Goal: Transaction & Acquisition: Purchase product/service

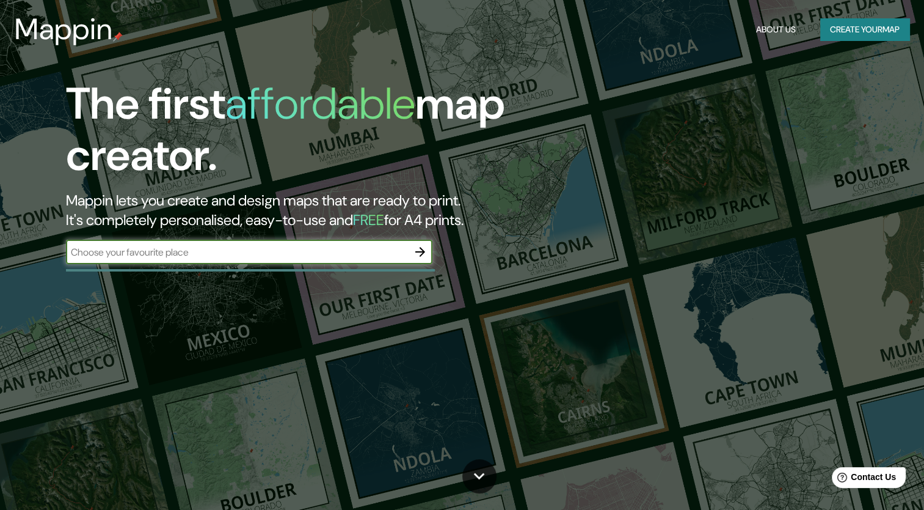
click at [196, 247] on input "text" at bounding box center [237, 252] width 342 height 14
click at [400, 245] on input "text" at bounding box center [237, 252] width 342 height 14
type input "encarnacion [GEOGRAPHIC_DATA]"
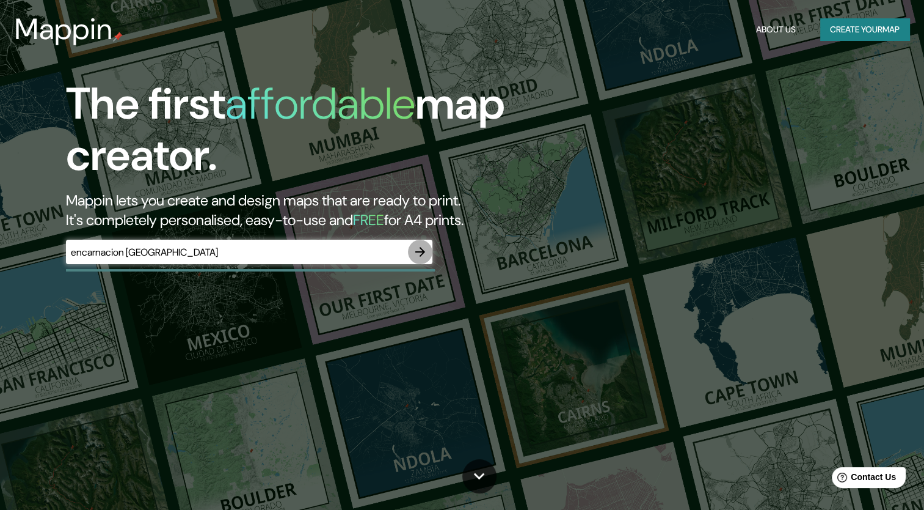
click at [422, 253] on icon "button" at bounding box center [420, 251] width 15 height 15
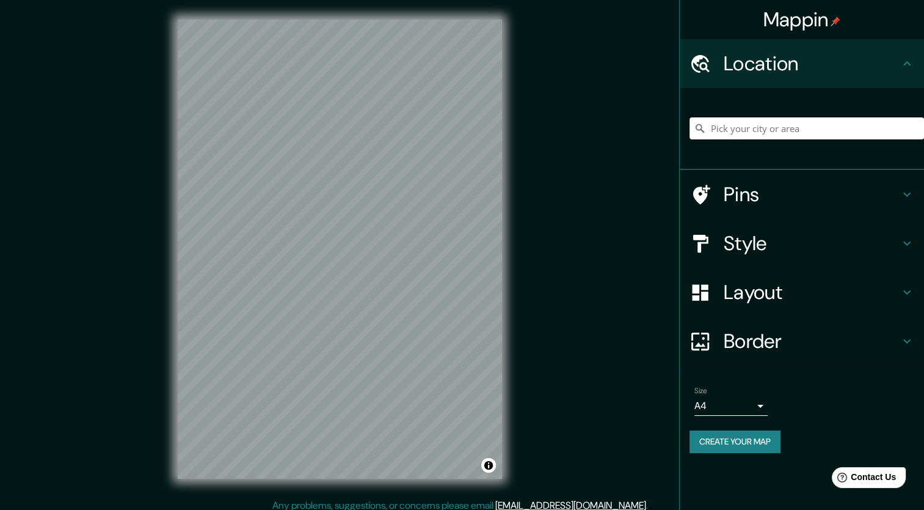
click at [725, 138] on input "Pick your city or area" at bounding box center [807, 128] width 235 height 22
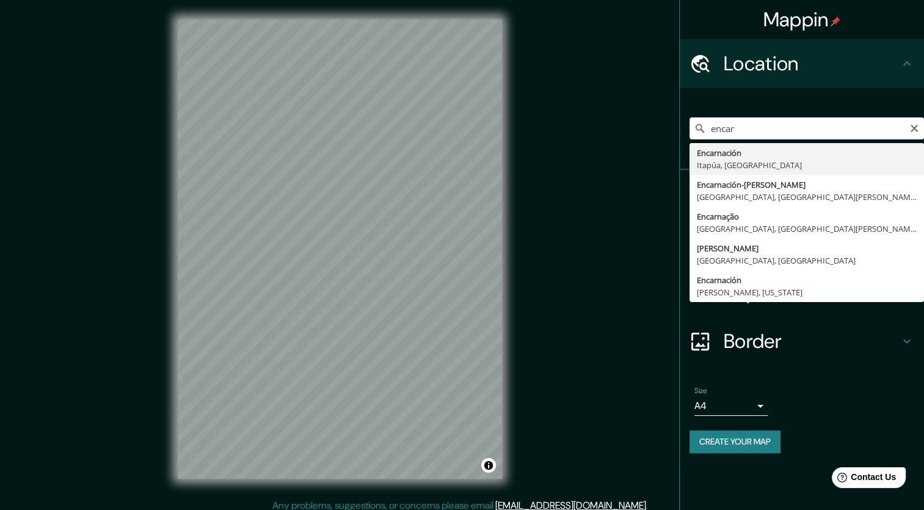
type input "Encarnación, [GEOGRAPHIC_DATA], [GEOGRAPHIC_DATA]"
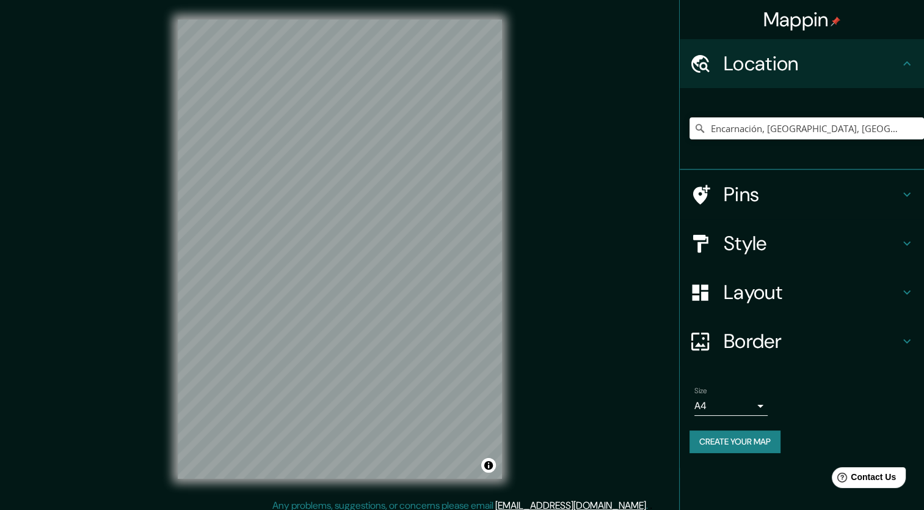
click at [897, 195] on h4 "Pins" at bounding box center [812, 194] width 176 height 24
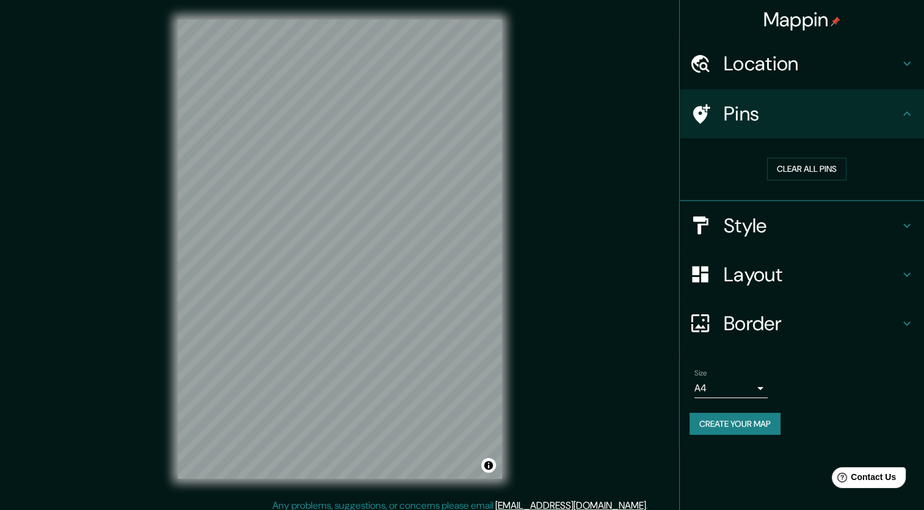
click at [902, 111] on icon at bounding box center [907, 113] width 15 height 15
click at [887, 114] on h4 "Pins" at bounding box center [812, 113] width 176 height 24
click at [912, 118] on icon at bounding box center [907, 113] width 15 height 15
click at [902, 114] on icon at bounding box center [907, 113] width 15 height 15
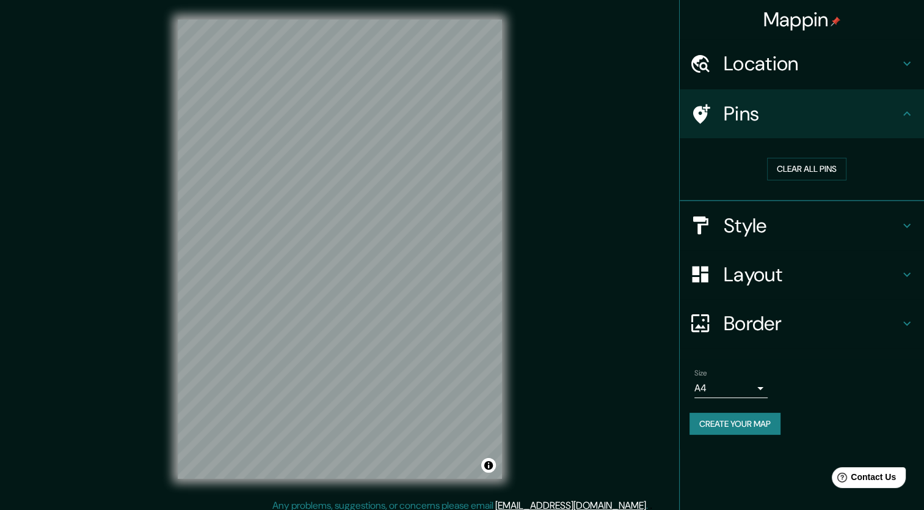
click at [907, 114] on icon at bounding box center [907, 113] width 15 height 15
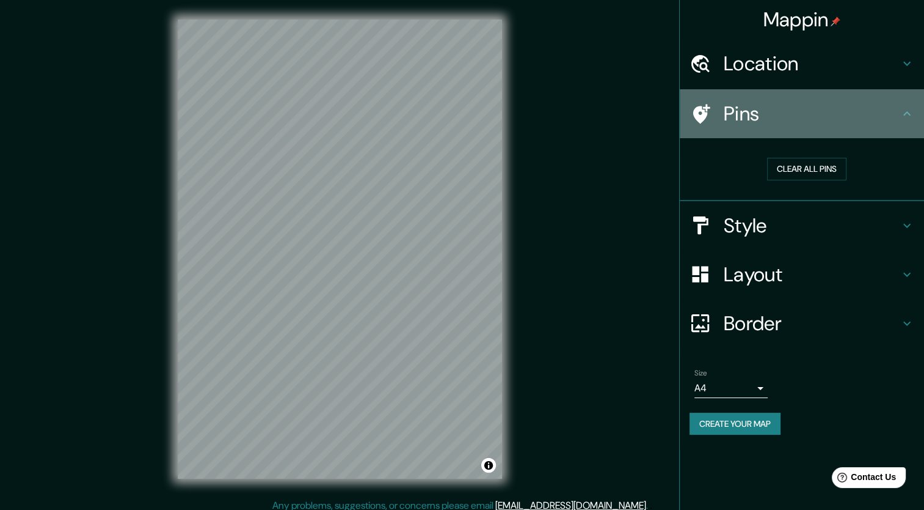
click at [882, 118] on h4 "Pins" at bounding box center [812, 113] width 176 height 24
click at [923, 114] on div "Pins" at bounding box center [802, 113] width 244 height 49
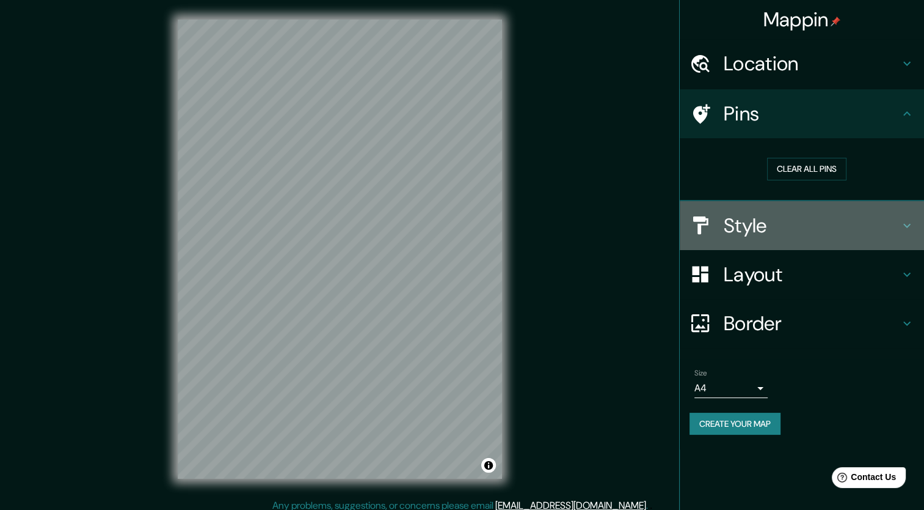
click at [916, 224] on div "Style" at bounding box center [802, 225] width 244 height 49
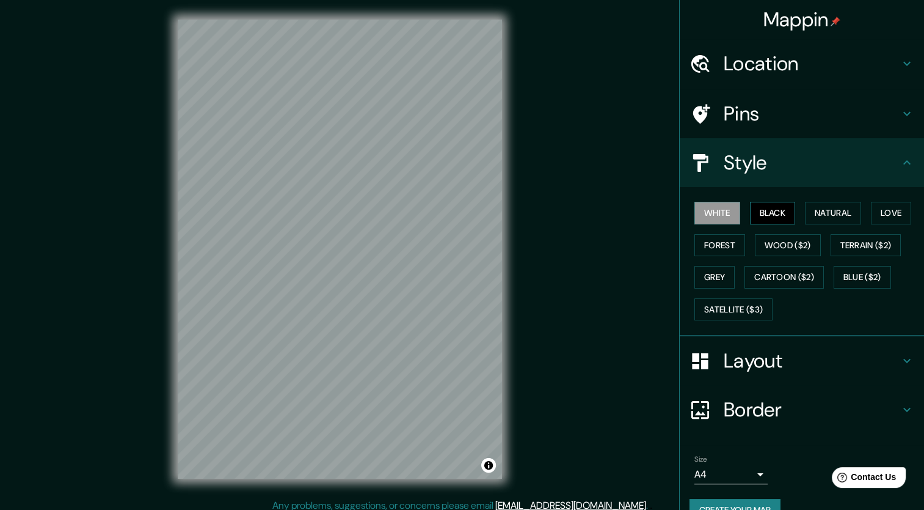
click at [775, 212] on button "Black" at bounding box center [773, 213] width 46 height 23
click at [715, 214] on button "White" at bounding box center [718, 213] width 46 height 23
click at [760, 215] on button "Black" at bounding box center [773, 213] width 46 height 23
click at [718, 217] on button "White" at bounding box center [718, 213] width 46 height 23
click at [833, 205] on button "Natural" at bounding box center [833, 213] width 56 height 23
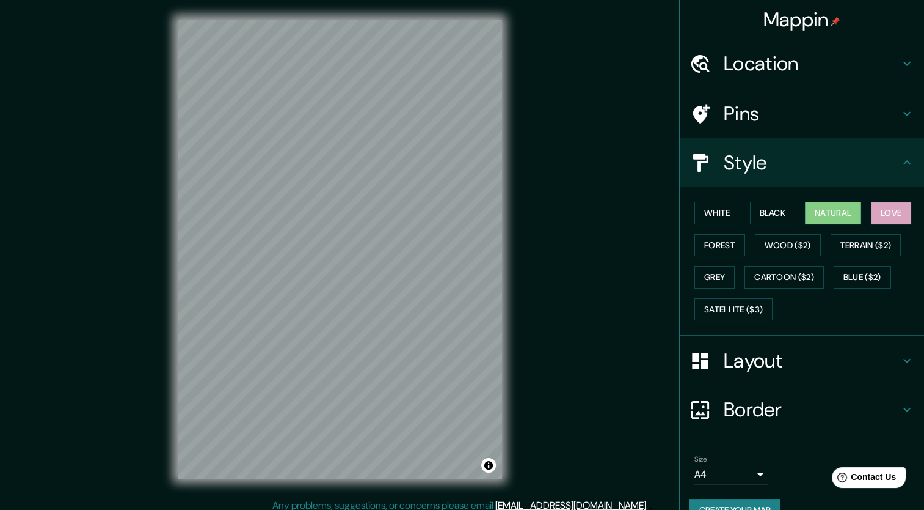
click at [889, 217] on button "Love" at bounding box center [891, 213] width 40 height 23
click at [707, 245] on button "Forest" at bounding box center [720, 245] width 51 height 23
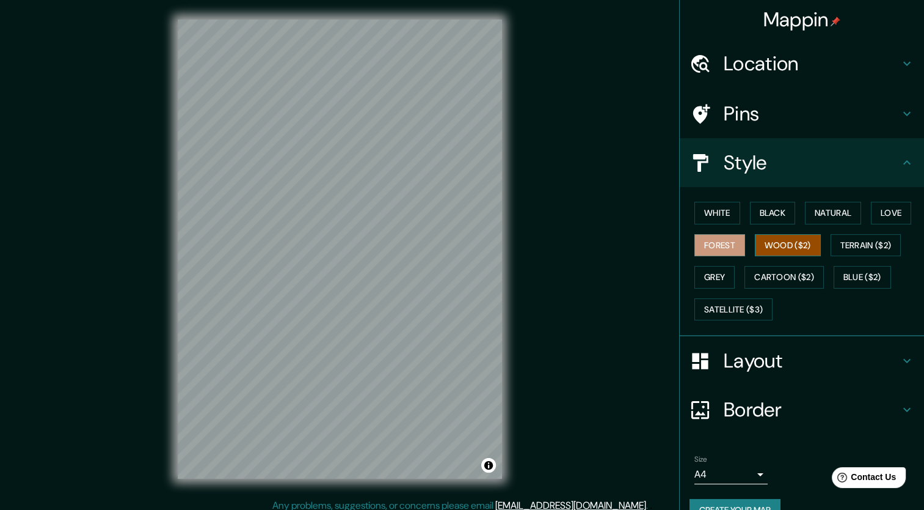
click at [774, 246] on button "Wood ($2)" at bounding box center [788, 245] width 66 height 23
click at [843, 238] on button "Terrain ($2)" at bounding box center [866, 245] width 71 height 23
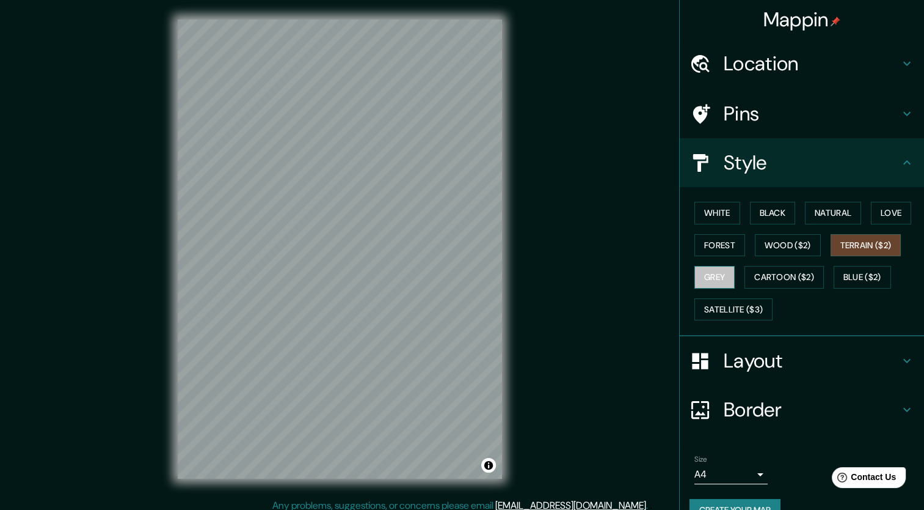
click at [724, 276] on button "Grey" at bounding box center [715, 277] width 40 height 23
click at [782, 276] on button "Cartoon ($2)" at bounding box center [784, 277] width 79 height 23
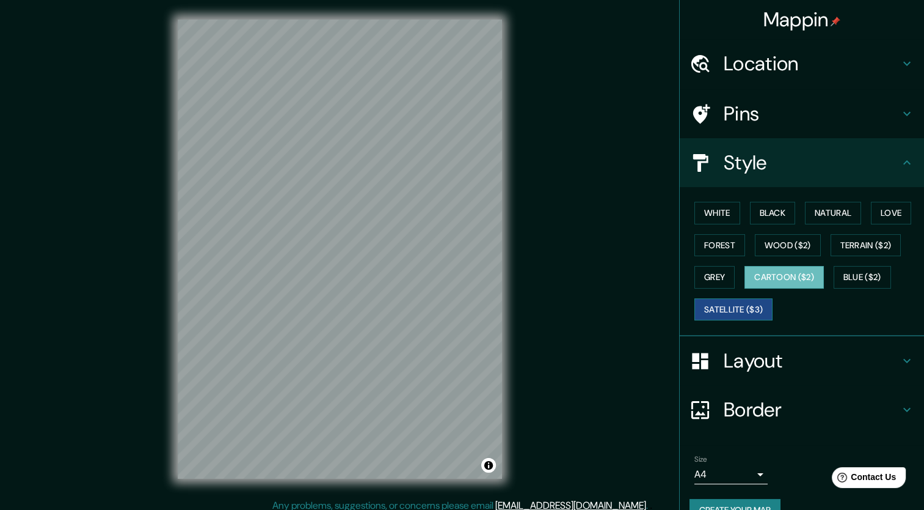
click at [755, 308] on button "Satellite ($3)" at bounding box center [734, 309] width 78 height 23
click at [836, 278] on button "Blue ($2)" at bounding box center [862, 277] width 57 height 23
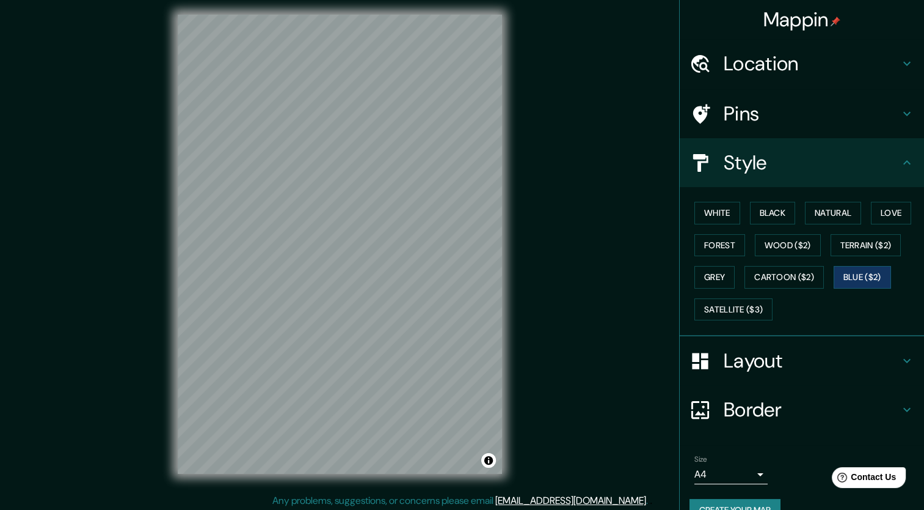
scroll to position [7, 0]
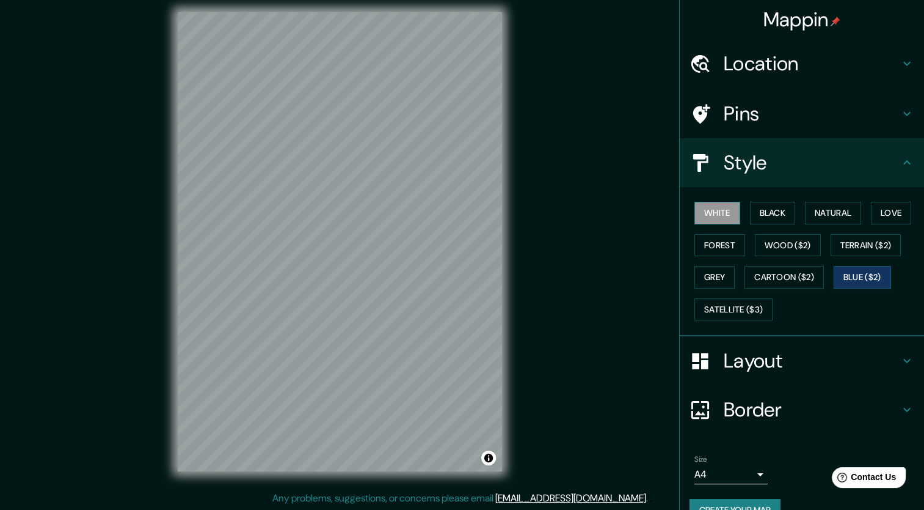
click at [717, 204] on button "White" at bounding box center [718, 213] width 46 height 23
click at [772, 211] on button "Black" at bounding box center [773, 213] width 46 height 23
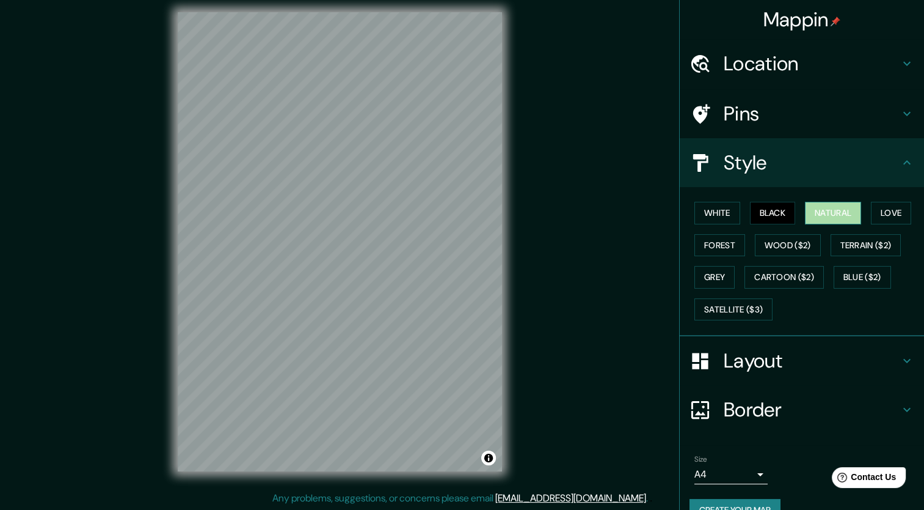
click at [839, 214] on button "Natural" at bounding box center [833, 213] width 56 height 23
click at [880, 208] on button "Love" at bounding box center [891, 213] width 40 height 23
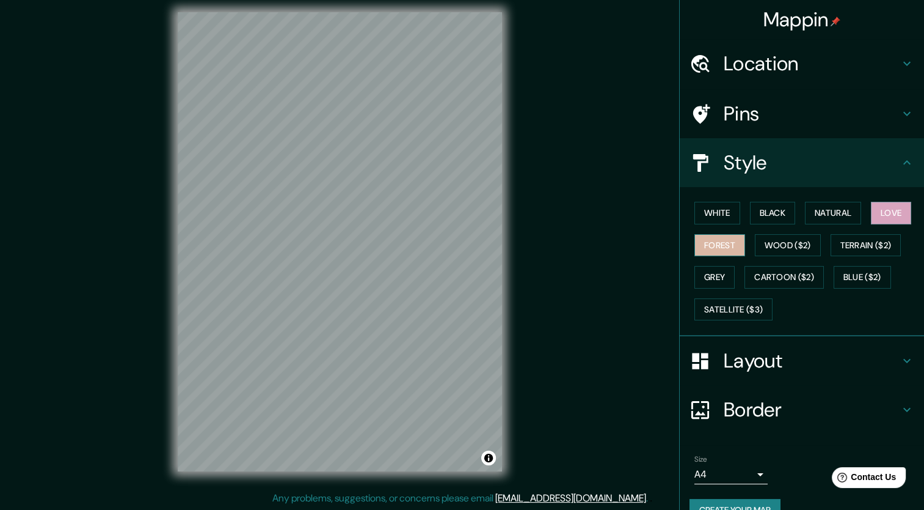
click at [711, 243] on button "Forest" at bounding box center [720, 245] width 51 height 23
click at [708, 275] on button "Grey" at bounding box center [715, 277] width 40 height 23
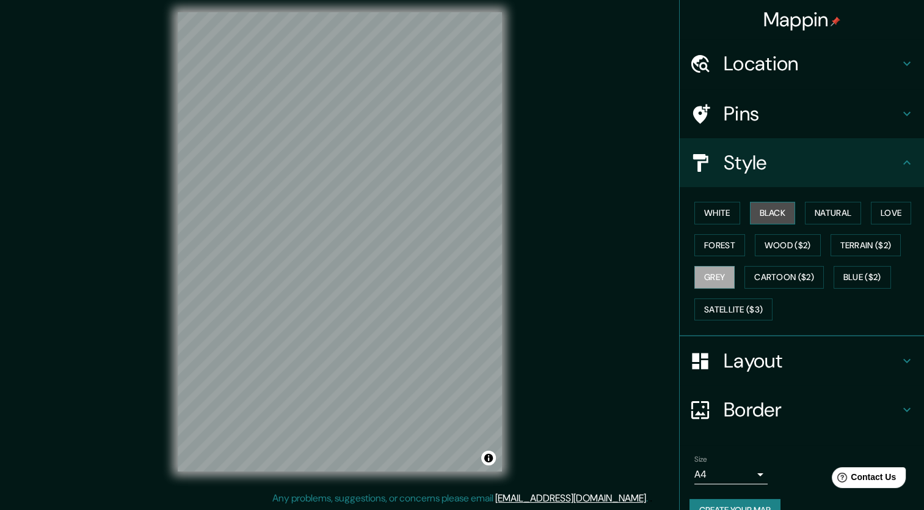
click at [786, 213] on button "Black" at bounding box center [773, 213] width 46 height 23
click at [860, 274] on button "Blue ($2)" at bounding box center [862, 277] width 57 height 23
click at [712, 277] on button "Grey" at bounding box center [715, 277] width 40 height 23
drag, startPoint x: 504, startPoint y: 302, endPoint x: 583, endPoint y: 195, distance: 133.3
click at [583, 195] on div "Mappin Location [GEOGRAPHIC_DATA], [GEOGRAPHIC_DATA], [GEOGRAPHIC_DATA] Pins St…" at bounding box center [462, 251] width 924 height 517
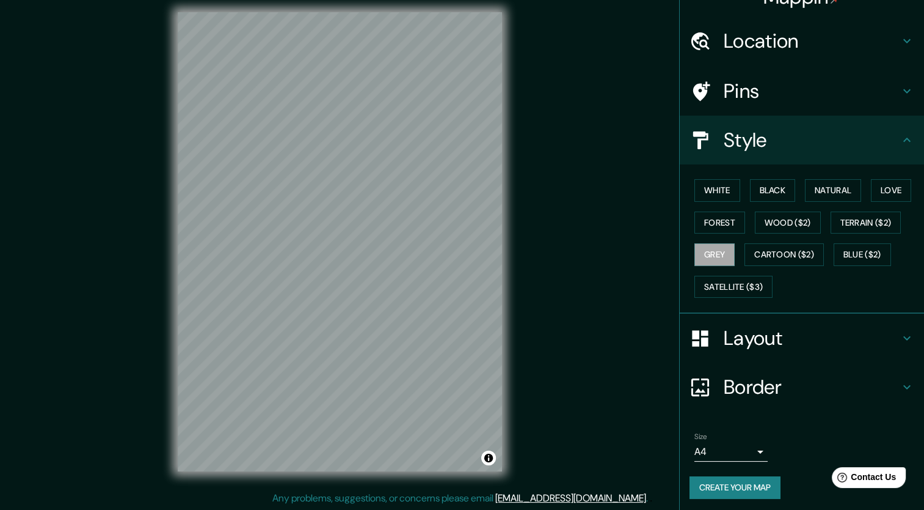
scroll to position [24, 0]
click at [759, 486] on button "Create your map" at bounding box center [735, 486] width 91 height 23
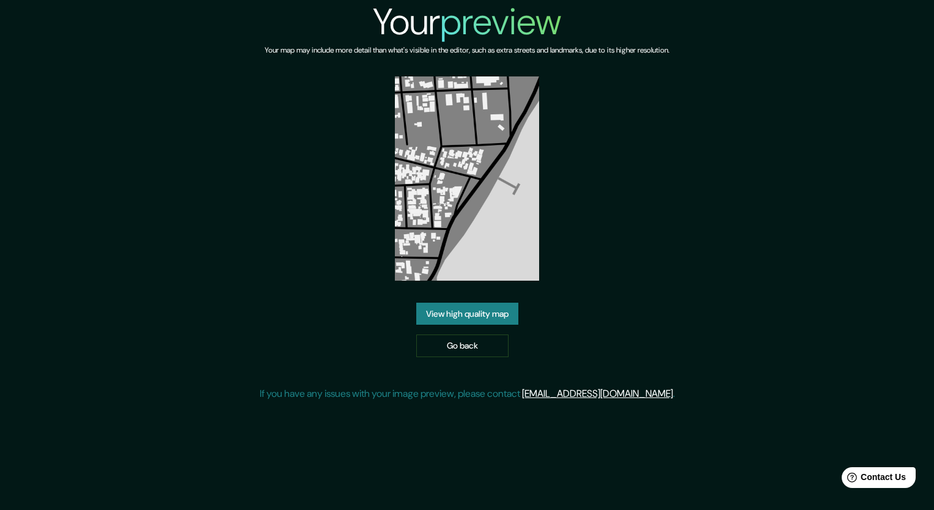
click at [447, 302] on link "View high quality map" at bounding box center [467, 313] width 102 height 23
